Goal: Information Seeking & Learning: Check status

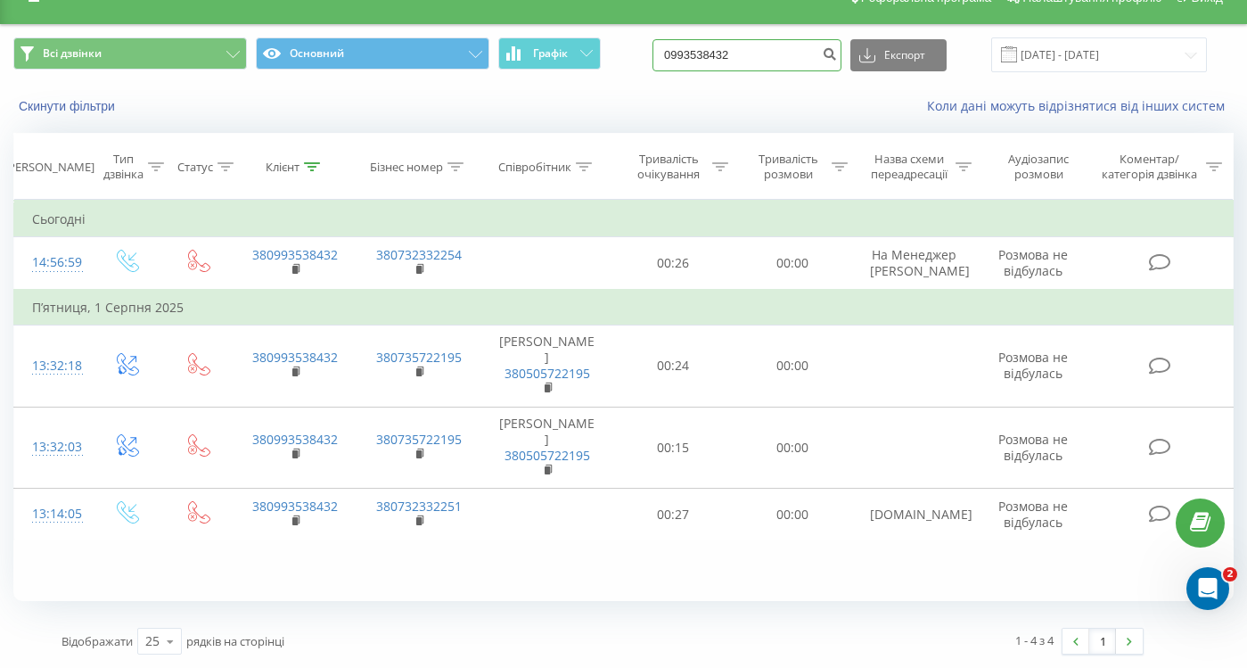
click at [760, 58] on input "0993538432" at bounding box center [746, 55] width 189 height 32
paste input "[PHONE_NUMBER]"
type input "[PHONE_NUMBER]"
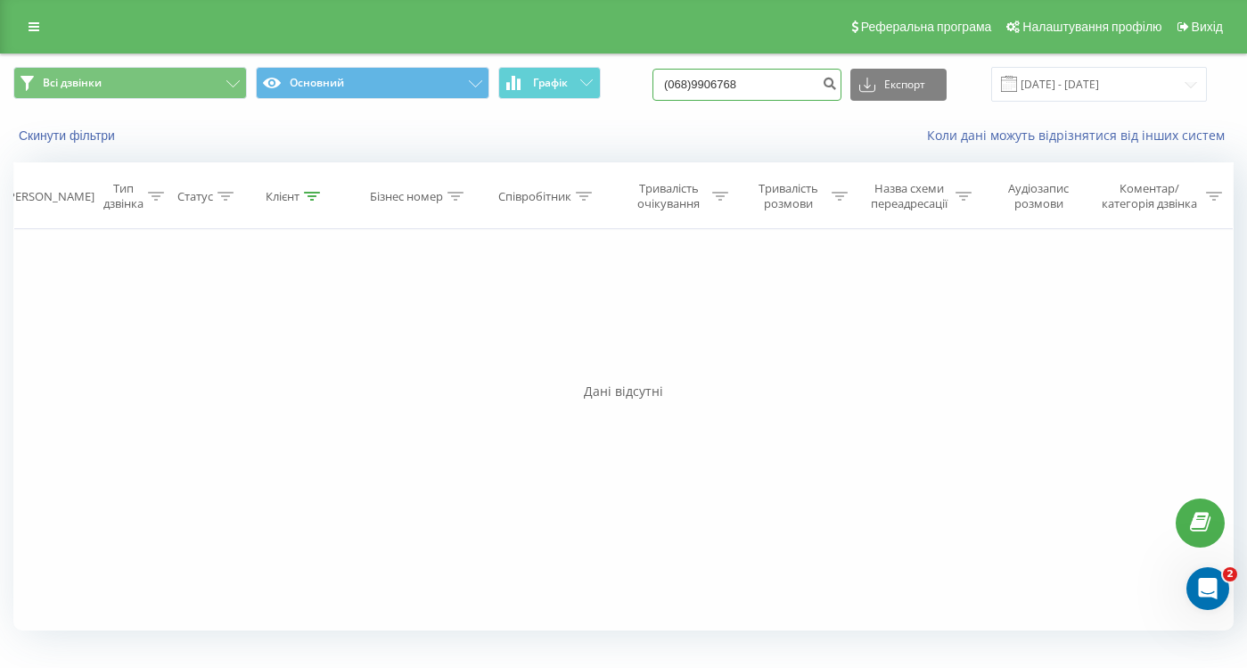
click at [769, 82] on input "(068)9906768" at bounding box center [746, 85] width 189 height 32
click at [735, 82] on input "(068)9906768" at bounding box center [746, 85] width 189 height 32
type input "380689906768"
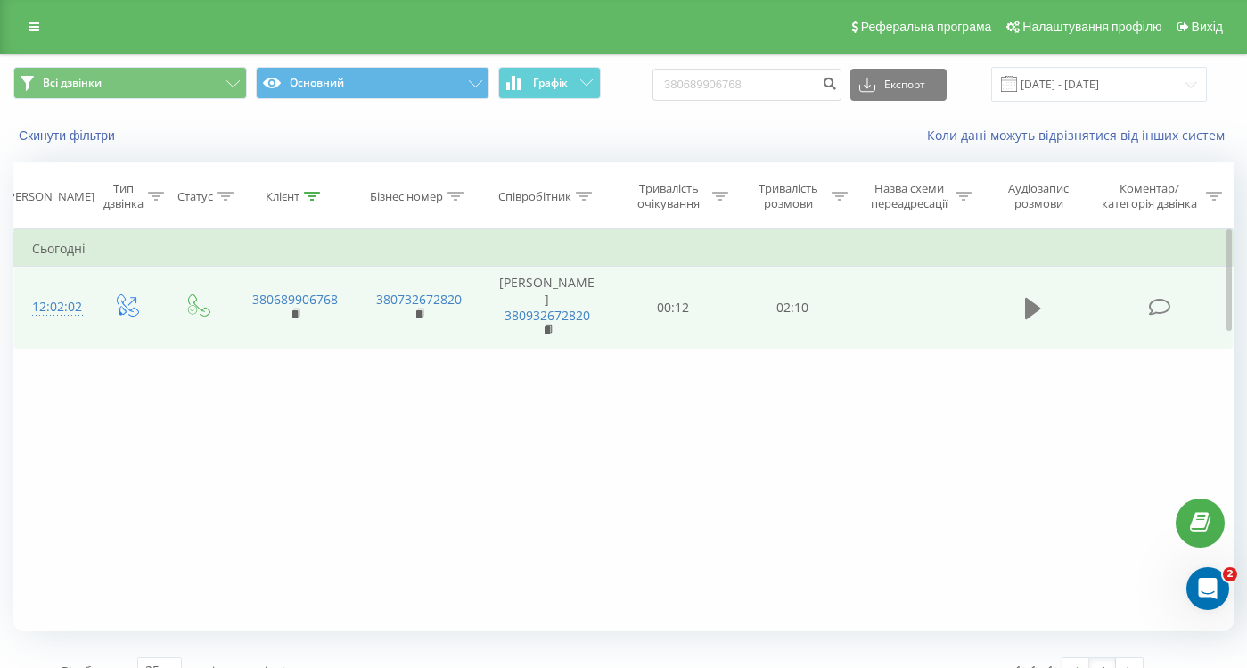
click at [1031, 301] on icon at bounding box center [1033, 308] width 16 height 21
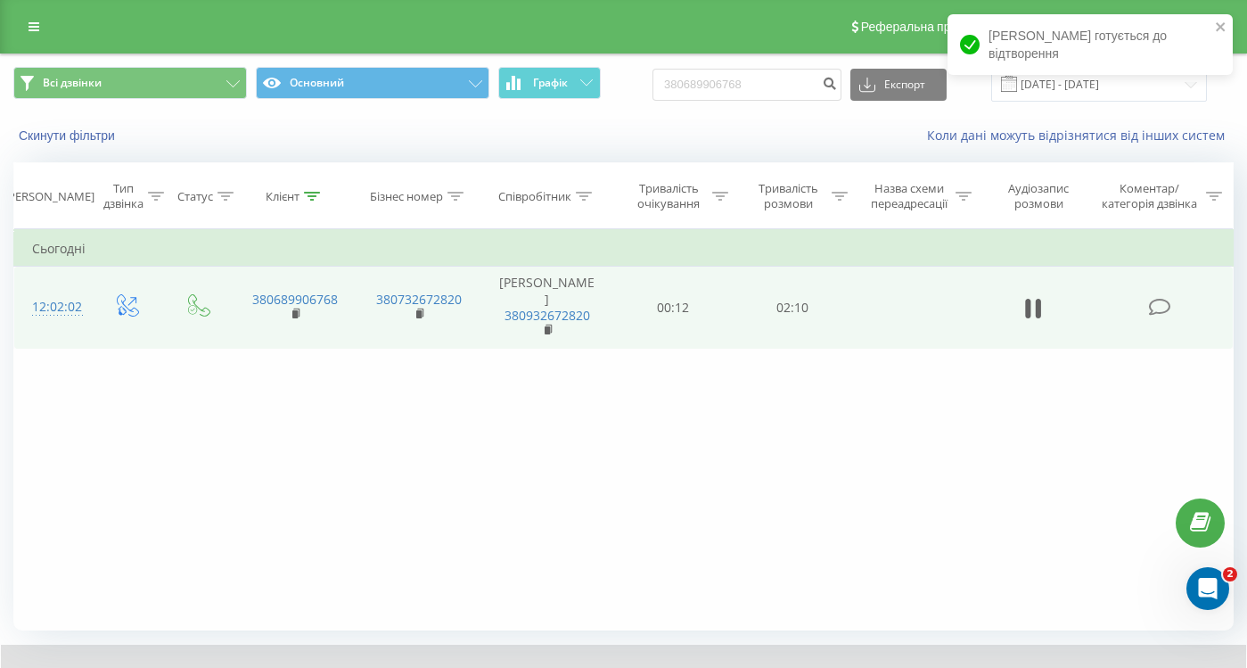
scroll to position [98, 0]
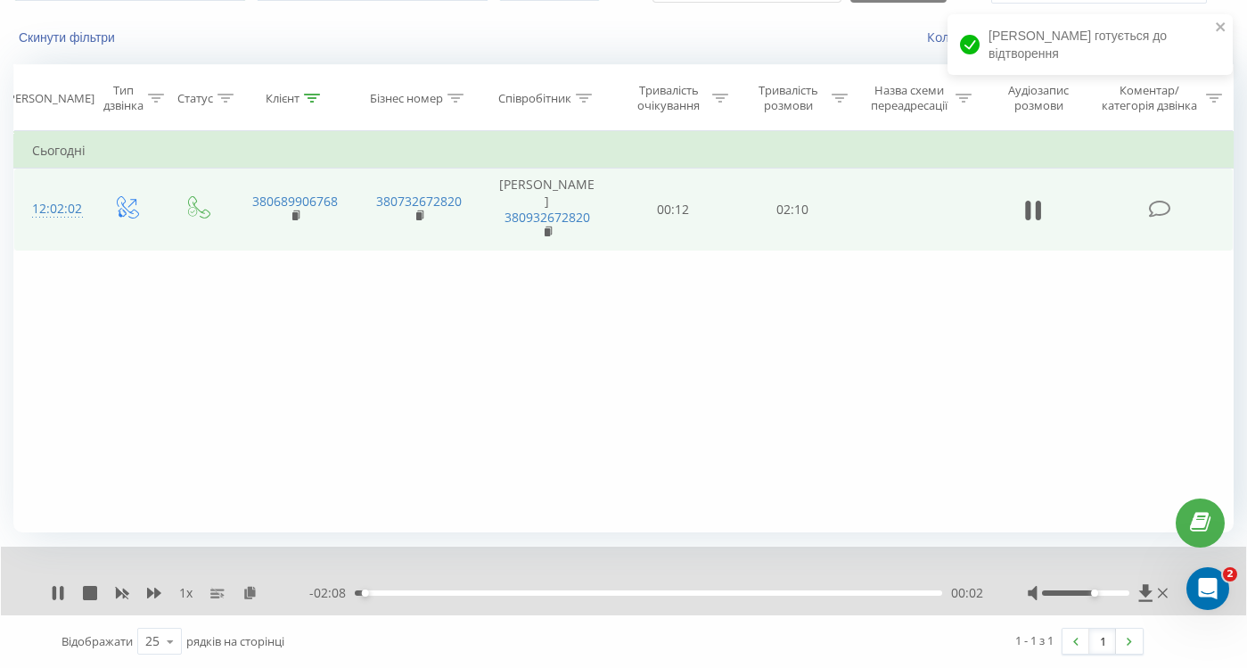
click at [1091, 590] on div at bounding box center [1085, 592] width 87 height 5
click at [1101, 590] on div at bounding box center [1085, 592] width 87 height 5
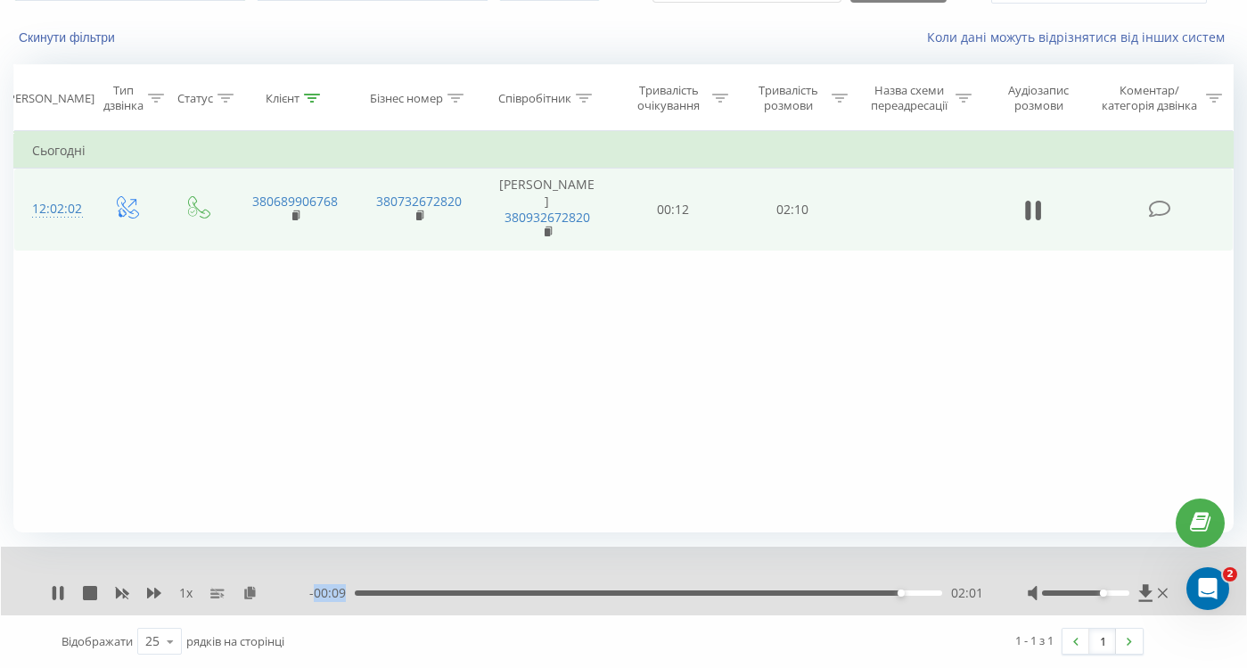
click at [349, 593] on span "- 00:09" at bounding box center [331, 593] width 45 height 18
click at [459, 571] on div at bounding box center [611, 570] width 897 height 20
